Goal: Task Accomplishment & Management: Manage account settings

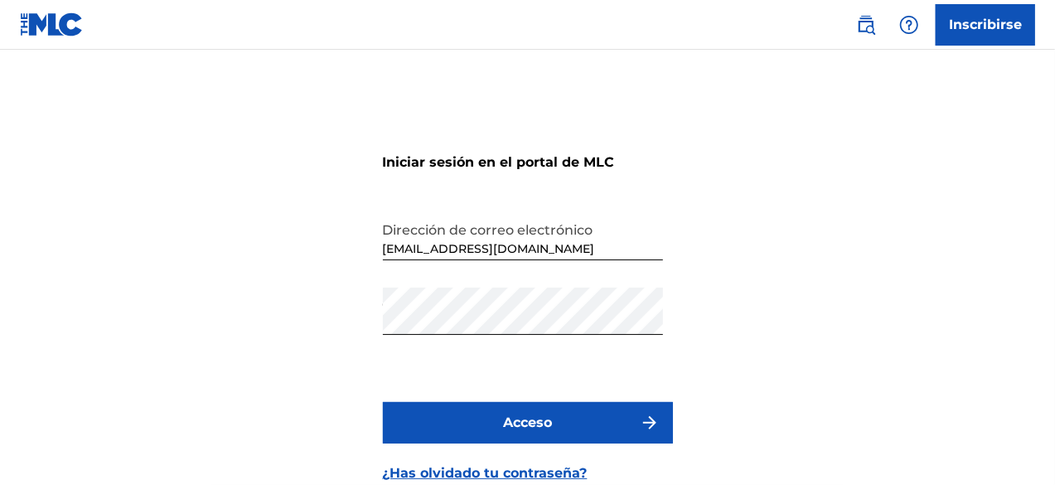
click at [503, 431] on font "Acceso" at bounding box center [527, 423] width 49 height 20
click at [514, 411] on button "Acceso" at bounding box center [528, 422] width 290 height 41
click at [513, 424] on font "Acceso" at bounding box center [527, 423] width 49 height 16
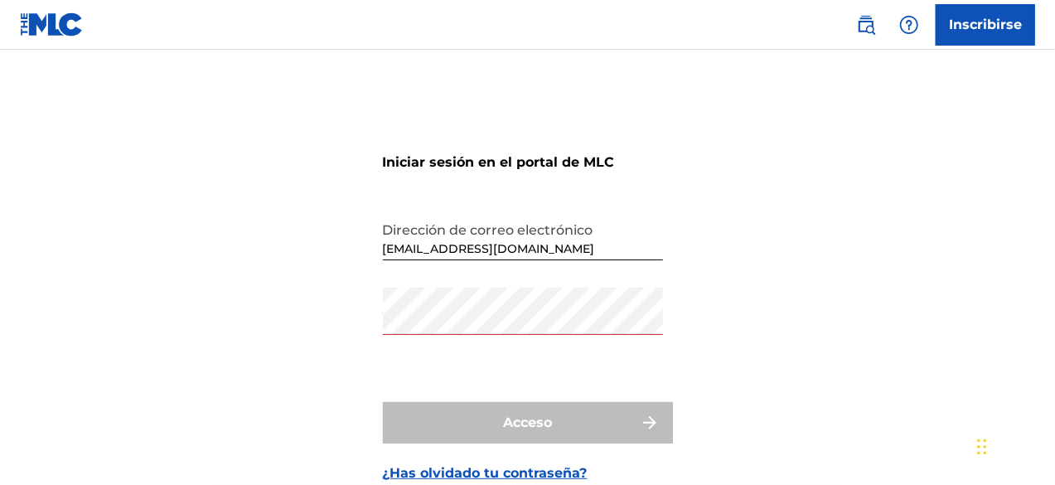
click at [517, 424] on div "Acceso" at bounding box center [528, 422] width 290 height 41
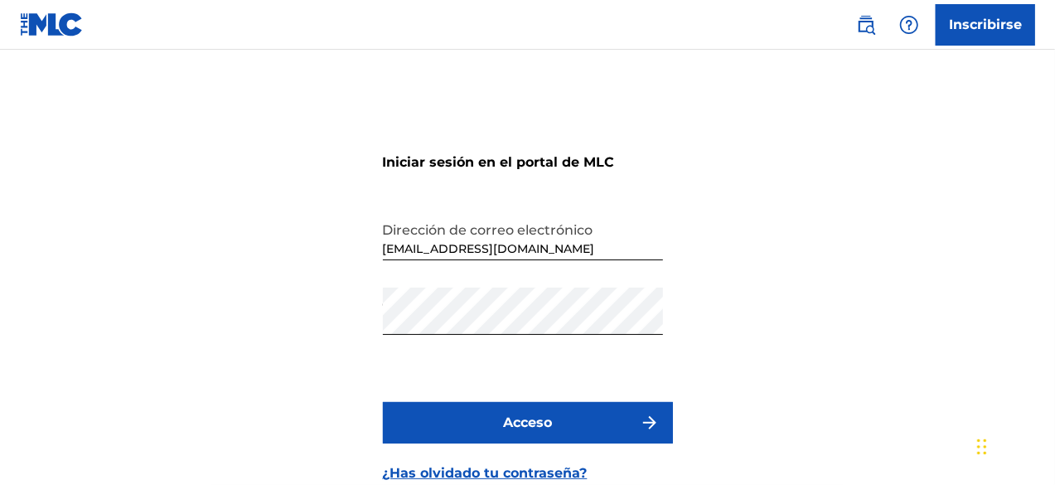
click at [529, 421] on font "Acceso" at bounding box center [527, 423] width 49 height 16
click at [522, 416] on font "Acceso" at bounding box center [527, 423] width 49 height 16
